Goal: Find specific page/section: Find specific page/section

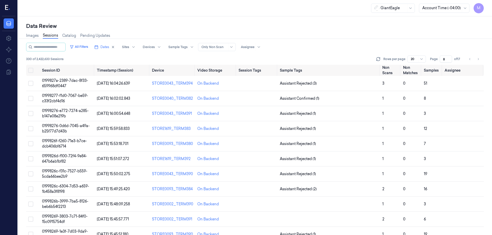
click at [239, 26] on div "Data Review" at bounding box center [254, 26] width 457 height 7
click at [471, 57] on button "Go to previous page" at bounding box center [469, 59] width 7 height 7
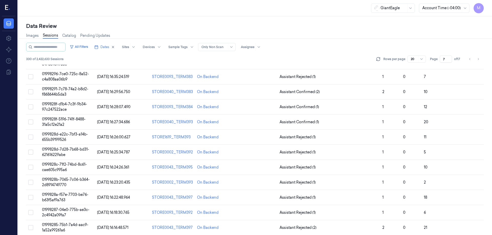
scroll to position [147, 0]
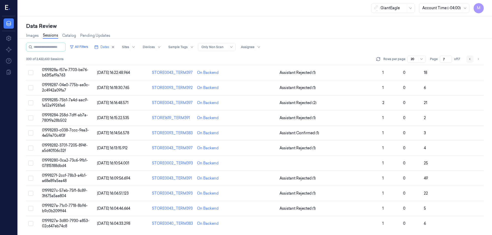
click at [469, 59] on icon "Go to previous page" at bounding box center [469, 59] width 3 height 4
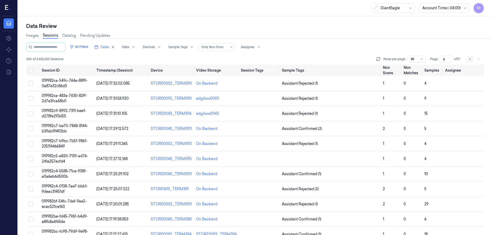
click at [471, 58] on icon "Go to previous page" at bounding box center [469, 59] width 3 height 4
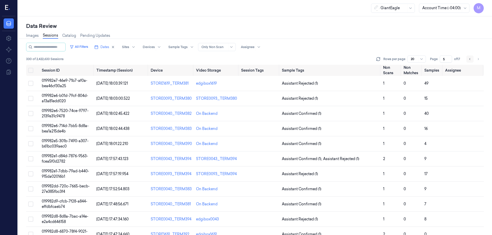
click at [469, 59] on icon "Go to previous page" at bounding box center [469, 59] width 3 height 4
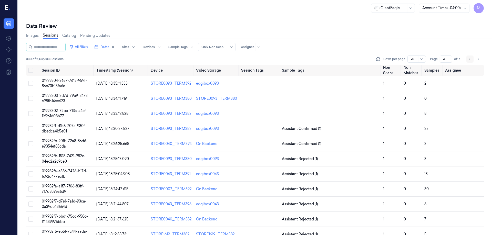
click at [471, 60] on button "Go to previous page" at bounding box center [469, 59] width 7 height 7
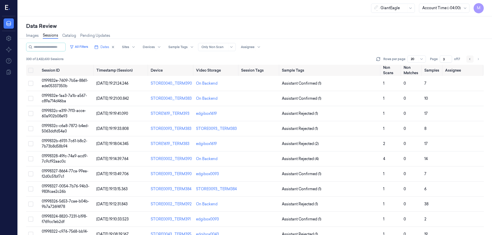
click at [473, 58] on button "Go to previous page" at bounding box center [469, 59] width 7 height 7
click at [467, 59] on button "Go to previous page" at bounding box center [469, 59] width 7 height 7
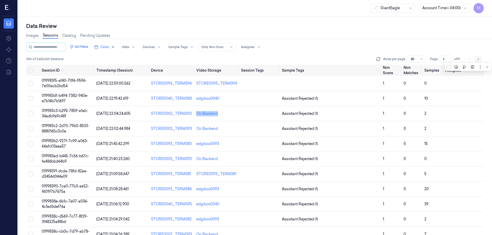
click at [481, 60] on button "Go to next page" at bounding box center [477, 59] width 7 height 7
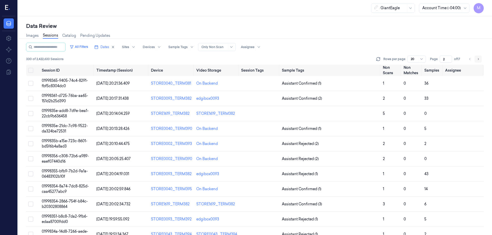
click at [481, 60] on button "Go to next page" at bounding box center [477, 59] width 7 height 7
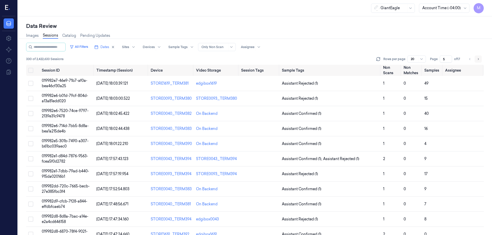
click at [481, 60] on button "Go to next page" at bounding box center [477, 59] width 7 height 7
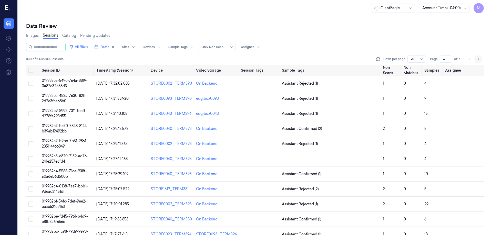
click at [481, 60] on button "Go to next page" at bounding box center [477, 59] width 7 height 7
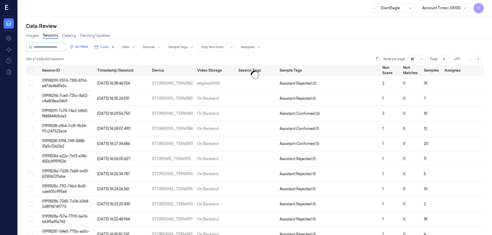
click at [481, 60] on button "Go to next page" at bounding box center [477, 59] width 7 height 7
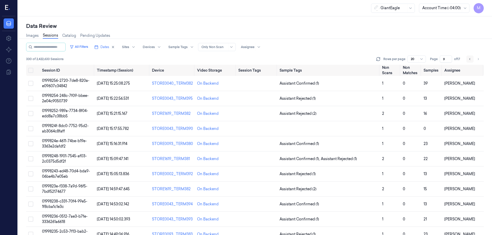
click at [471, 59] on icon "Go to previous page" at bounding box center [469, 59] width 3 height 4
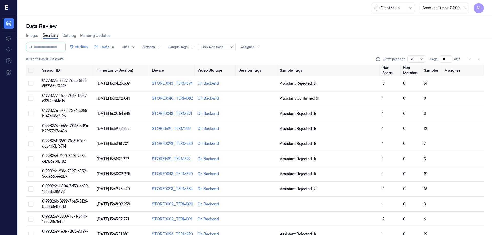
click at [282, 41] on div "Images Sessions Catalog Pending Updates" at bounding box center [254, 36] width 457 height 13
drag, startPoint x: 225, startPoint y: 87, endPoint x: 197, endPoint y: 85, distance: 27.7
click at [197, 85] on td "On Backend" at bounding box center [215, 83] width 41 height 15
copy div "On Backend"
click at [289, 36] on div "Images Sessions Catalog Pending Updates" at bounding box center [254, 36] width 457 height 13
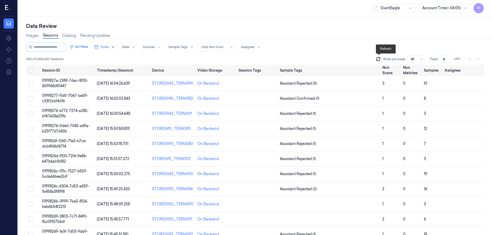
click at [381, 58] on icon at bounding box center [377, 59] width 5 height 5
click at [471, 61] on button "Go to previous page" at bounding box center [469, 59] width 7 height 7
click at [470, 61] on button "Go to previous page" at bounding box center [469, 59] width 7 height 7
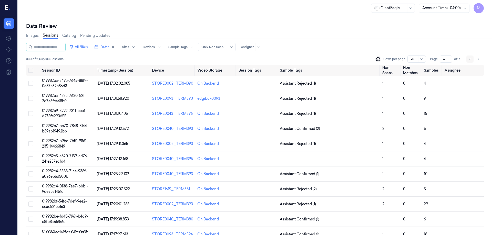
click at [469, 59] on icon "Go to previous page" at bounding box center [469, 59] width 3 height 4
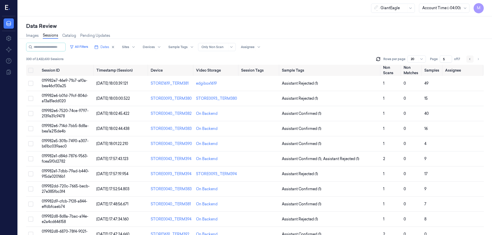
click at [469, 61] on icon "Go to previous page" at bounding box center [469, 59] width 3 height 4
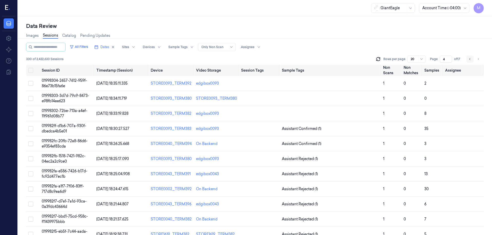
click at [469, 58] on icon "Go to previous page" at bounding box center [469, 59] width 3 height 4
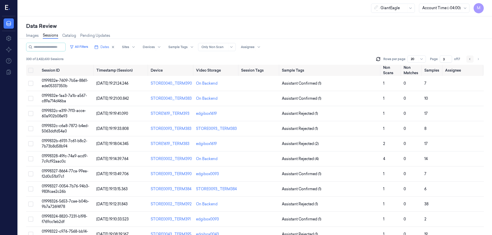
click at [469, 61] on icon "Go to previous page" at bounding box center [469, 59] width 3 height 4
click at [473, 58] on button "Go to previous page" at bounding box center [469, 59] width 7 height 7
click at [477, 59] on icon "Go to next page" at bounding box center [477, 59] width 3 height 4
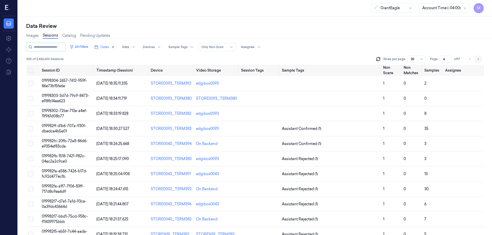
click at [477, 59] on icon "Go to next page" at bounding box center [477, 59] width 3 height 4
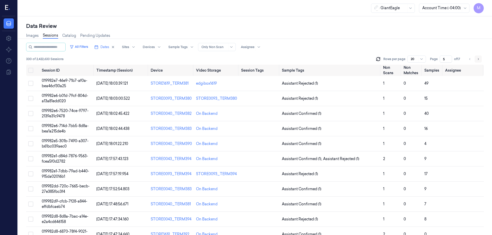
click at [477, 59] on icon "Go to next page" at bounding box center [477, 59] width 3 height 4
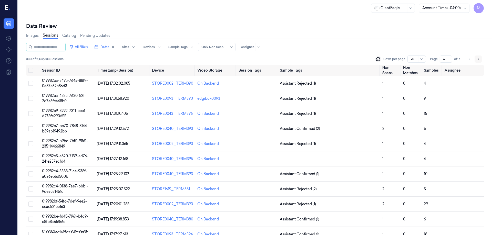
click at [477, 59] on icon "Go to next page" at bounding box center [477, 59] width 3 height 4
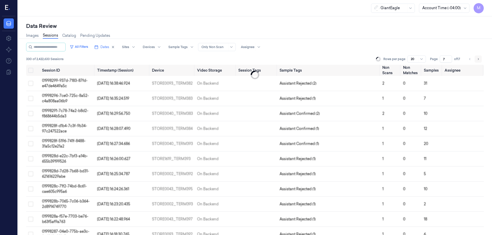
click at [477, 59] on icon "Go to next page" at bounding box center [477, 59] width 3 height 4
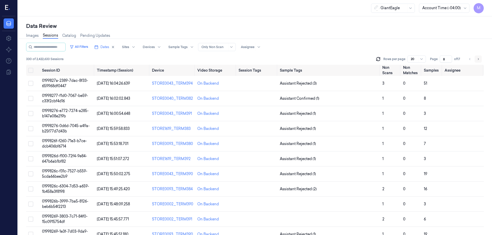
click at [477, 59] on icon "Go to next page" at bounding box center [477, 59] width 3 height 4
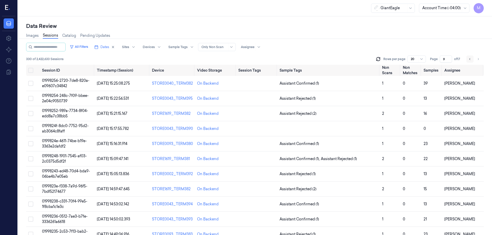
click at [470, 61] on button "Go to previous page" at bounding box center [469, 59] width 7 height 7
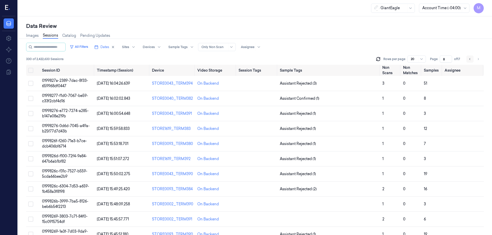
click at [469, 60] on icon "Go to previous page" at bounding box center [469, 59] width 3 height 4
click at [471, 60] on icon "Go to previous page" at bounding box center [469, 59] width 3 height 4
click at [471, 61] on icon "Go to previous page" at bounding box center [469, 59] width 3 height 4
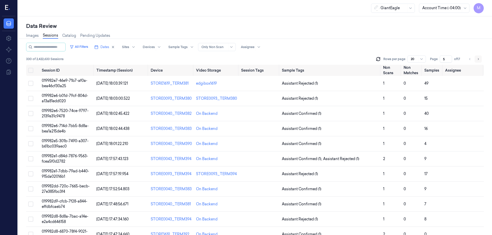
click at [477, 59] on icon "Go to next page" at bounding box center [477, 59] width 3 height 4
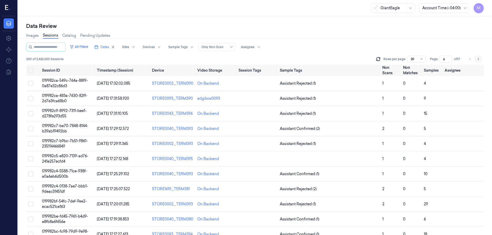
click at [477, 59] on icon "Go to next page" at bounding box center [477, 59] width 3 height 4
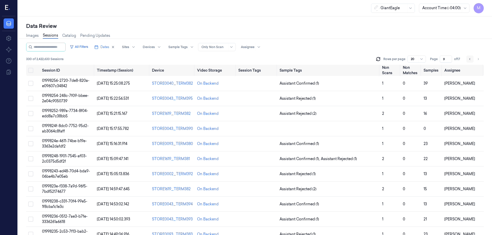
click at [471, 59] on icon "Go to previous page" at bounding box center [469, 59] width 3 height 4
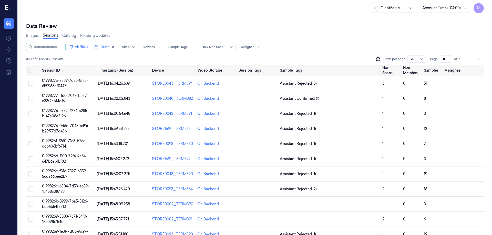
click at [325, 34] on div "Images Sessions Catalog Pending Updates" at bounding box center [254, 36] width 457 height 13
click at [117, 45] on button "Dates" at bounding box center [104, 47] width 25 height 8
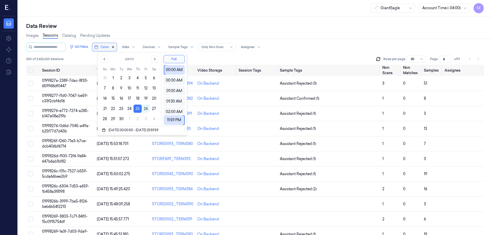
click at [115, 47] on icon "button" at bounding box center [113, 47] width 4 height 4
type input "1"
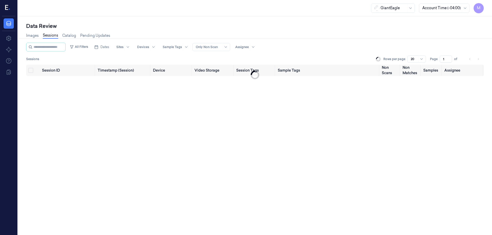
click at [134, 15] on div "GiantEagle Account Time (-04:00) M" at bounding box center [255, 8] width 474 height 16
